Goal: Download file/media

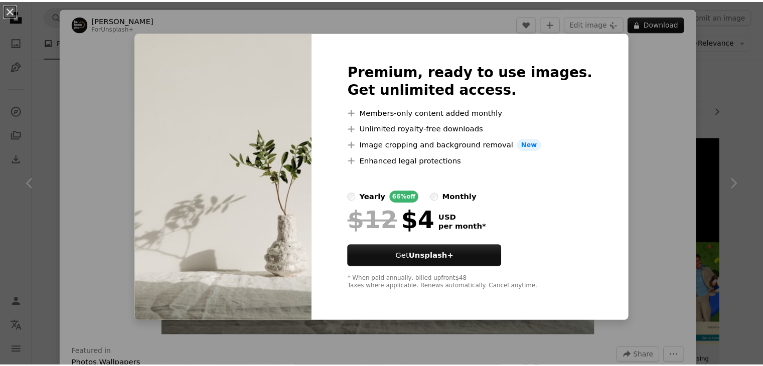
scroll to position [261, 0]
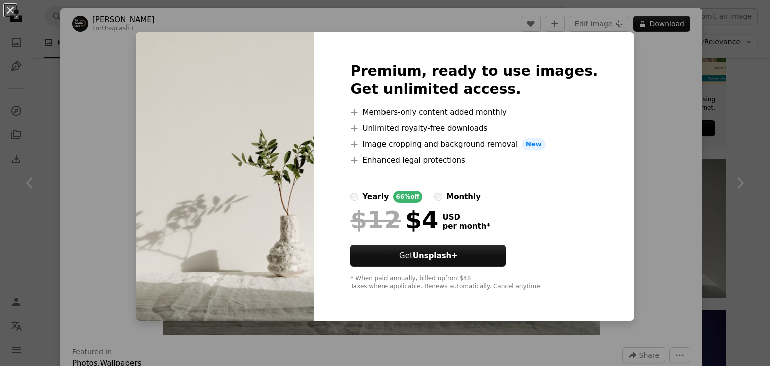
click at [708, 105] on div "An X shape Premium, ready to use images. Get unlimited access. A plus sign Memb…" at bounding box center [385, 183] width 770 height 366
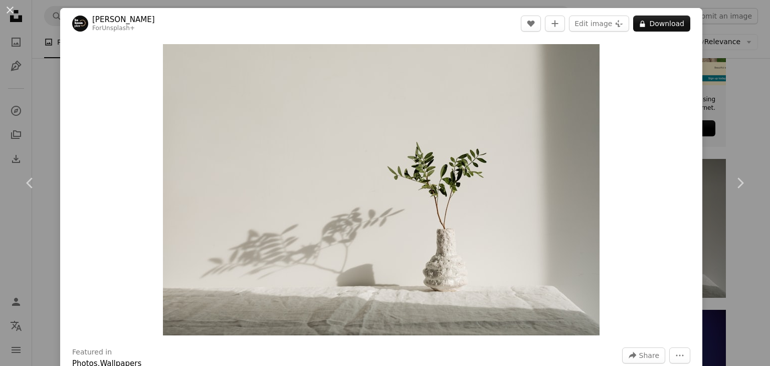
click at [708, 105] on div "An X shape Chevron left Chevron right [PERSON_NAME] For Unsplash+ A heart A plu…" at bounding box center [385, 183] width 770 height 366
